Goal: Obtain resource: Obtain resource

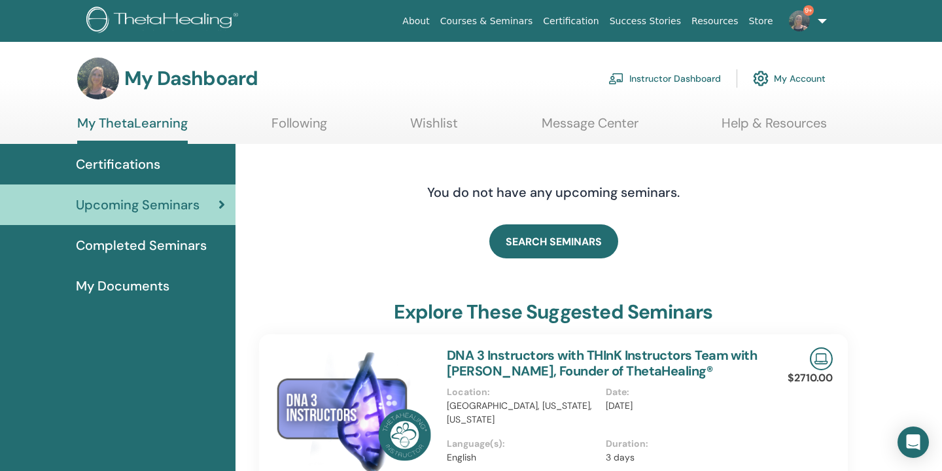
click at [685, 79] on link "Instructor Dashboard" at bounding box center [664, 78] width 112 height 29
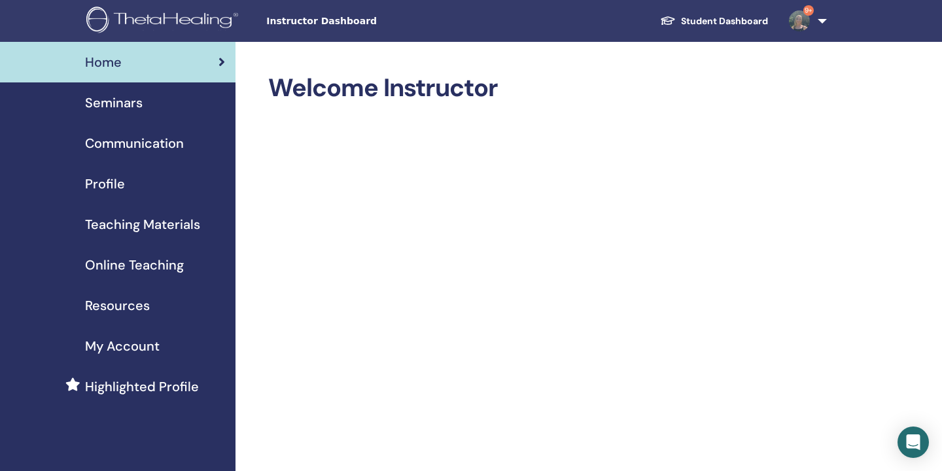
click at [124, 227] on span "Teaching Materials" at bounding box center [142, 224] width 115 height 20
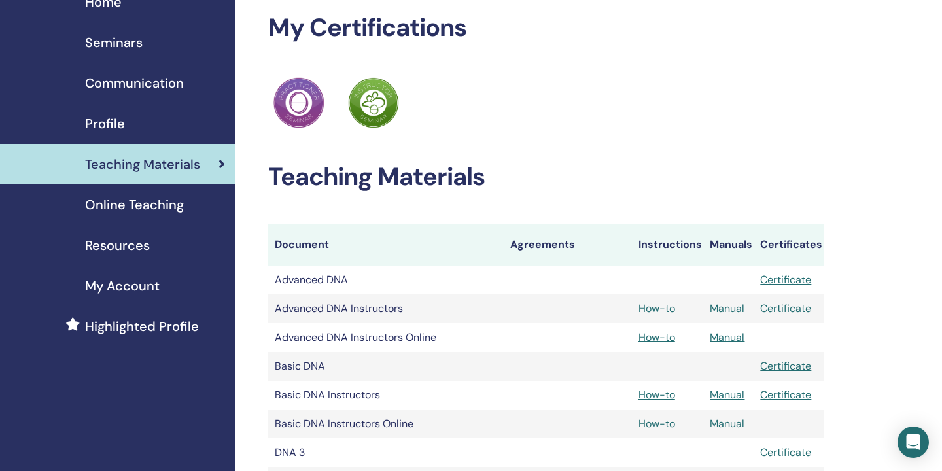
scroll to position [64, 0]
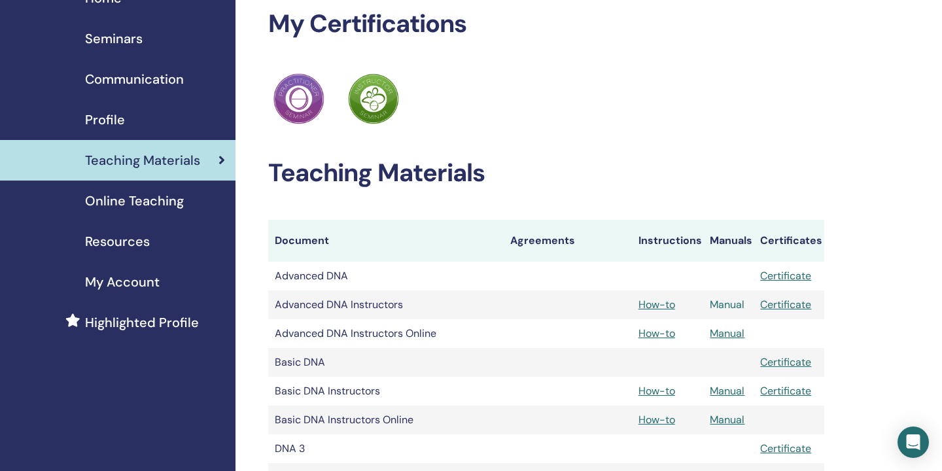
click at [730, 303] on link "Manual" at bounding box center [726, 305] width 35 height 14
